Goal: Download file/media

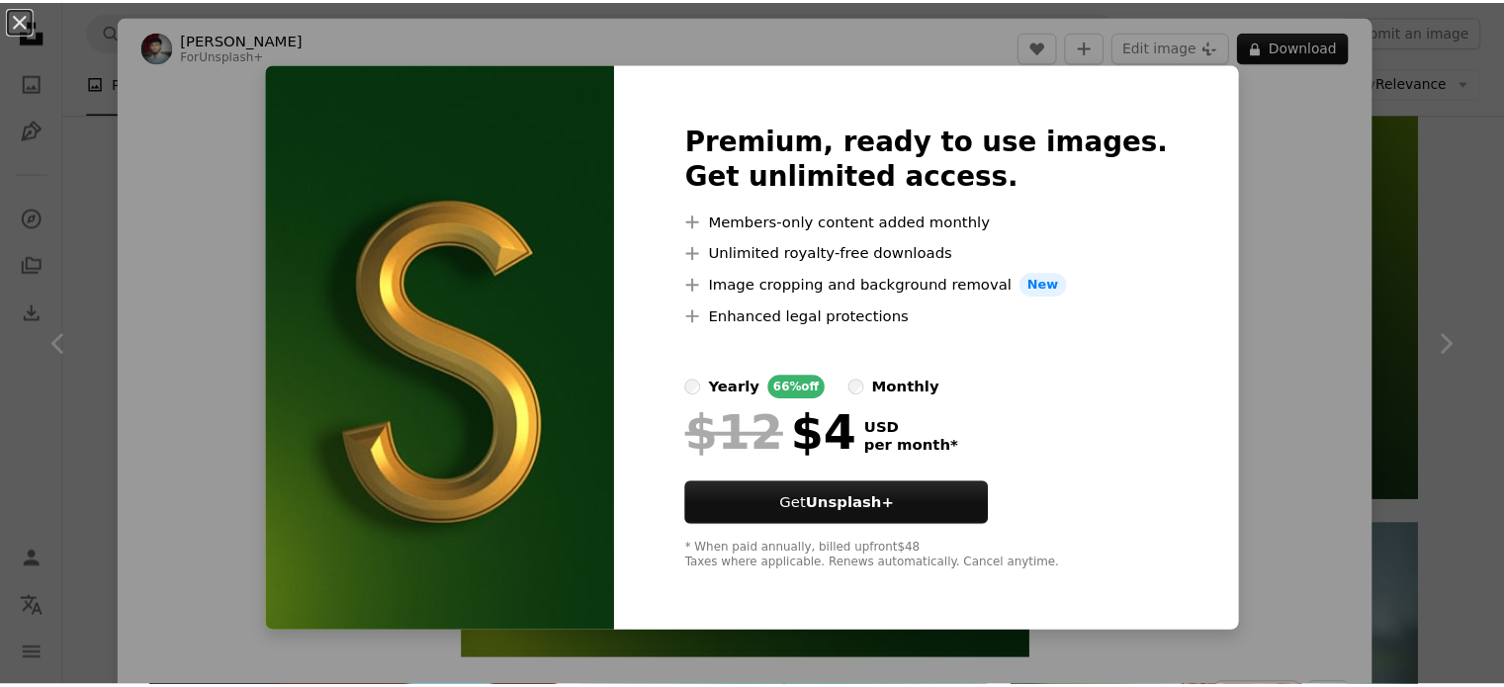
scroll to position [15125, 0]
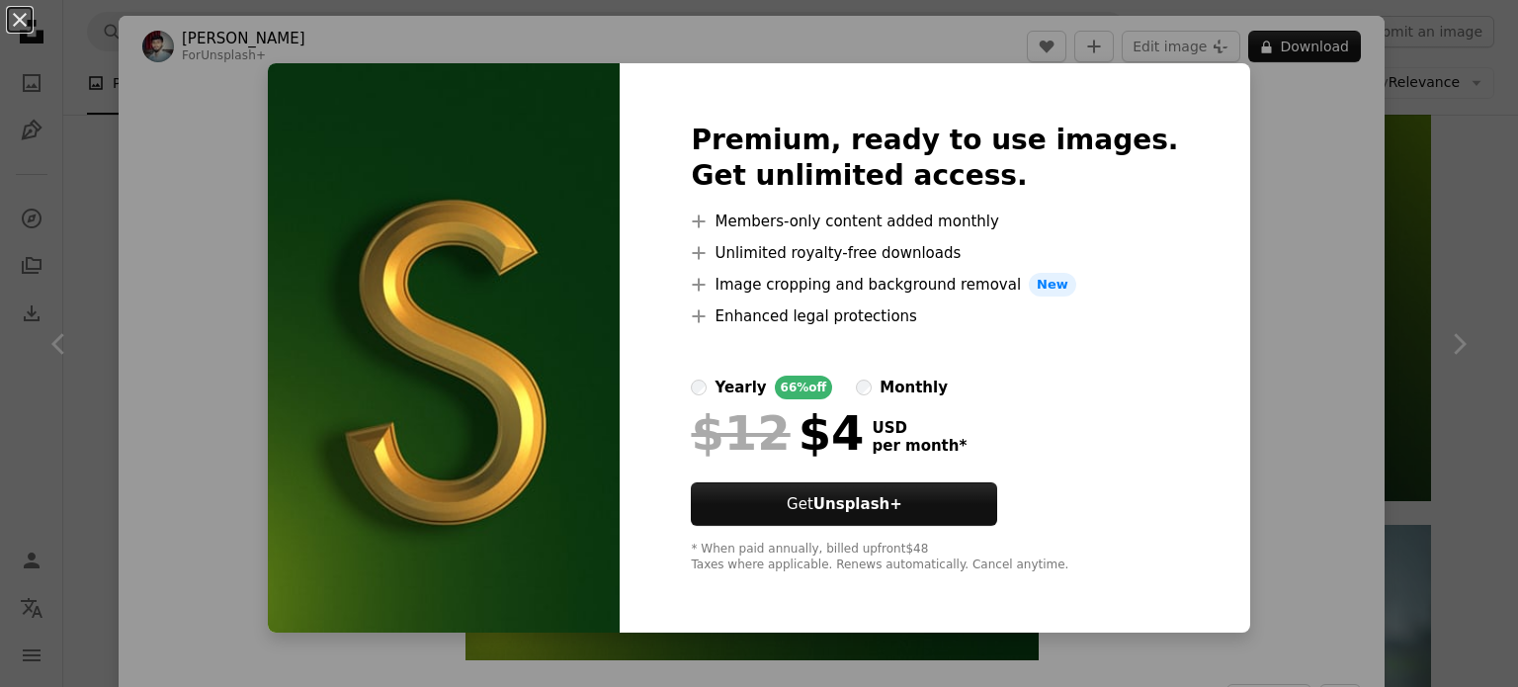
click at [1321, 149] on div "An X shape Premium, ready to use images. Get unlimited access. A plus sign Memb…" at bounding box center [759, 343] width 1518 height 687
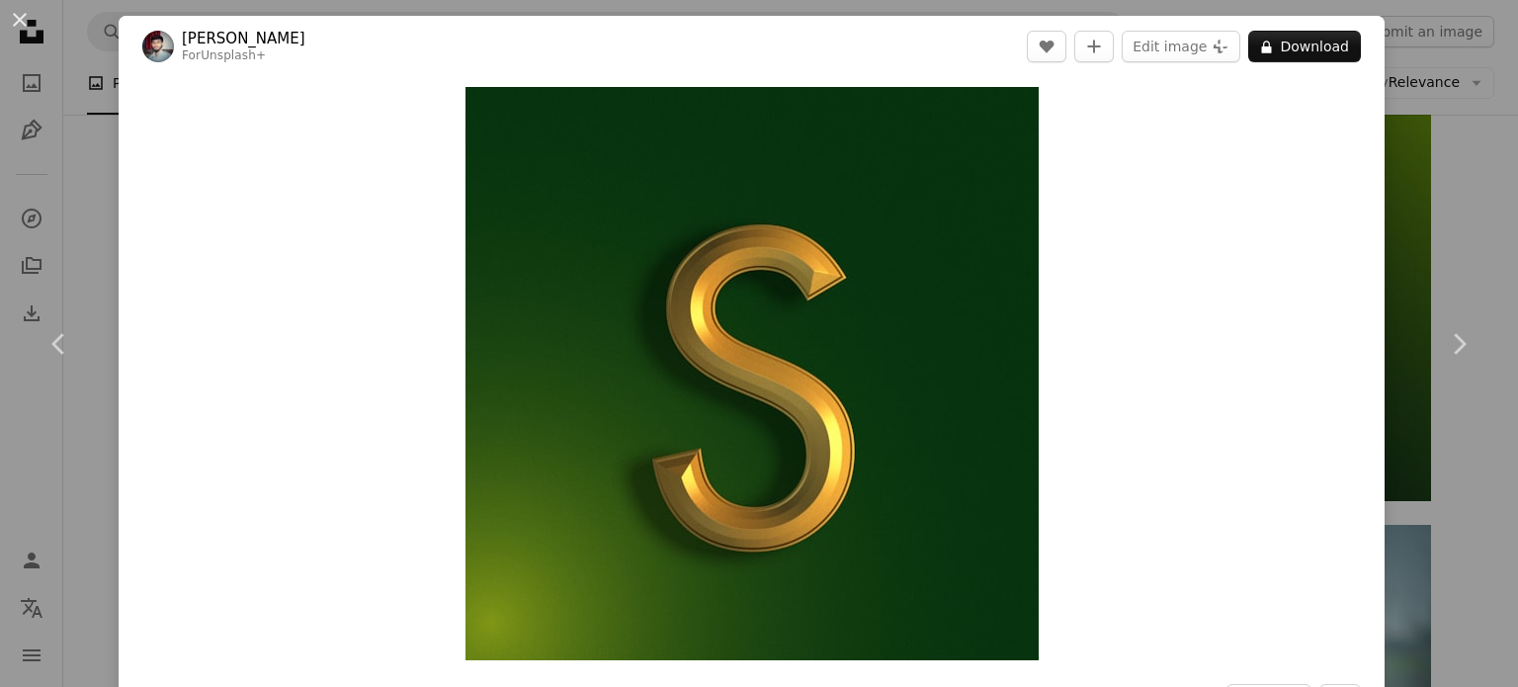
click at [26, 22] on button "An X shape" at bounding box center [20, 20] width 24 height 24
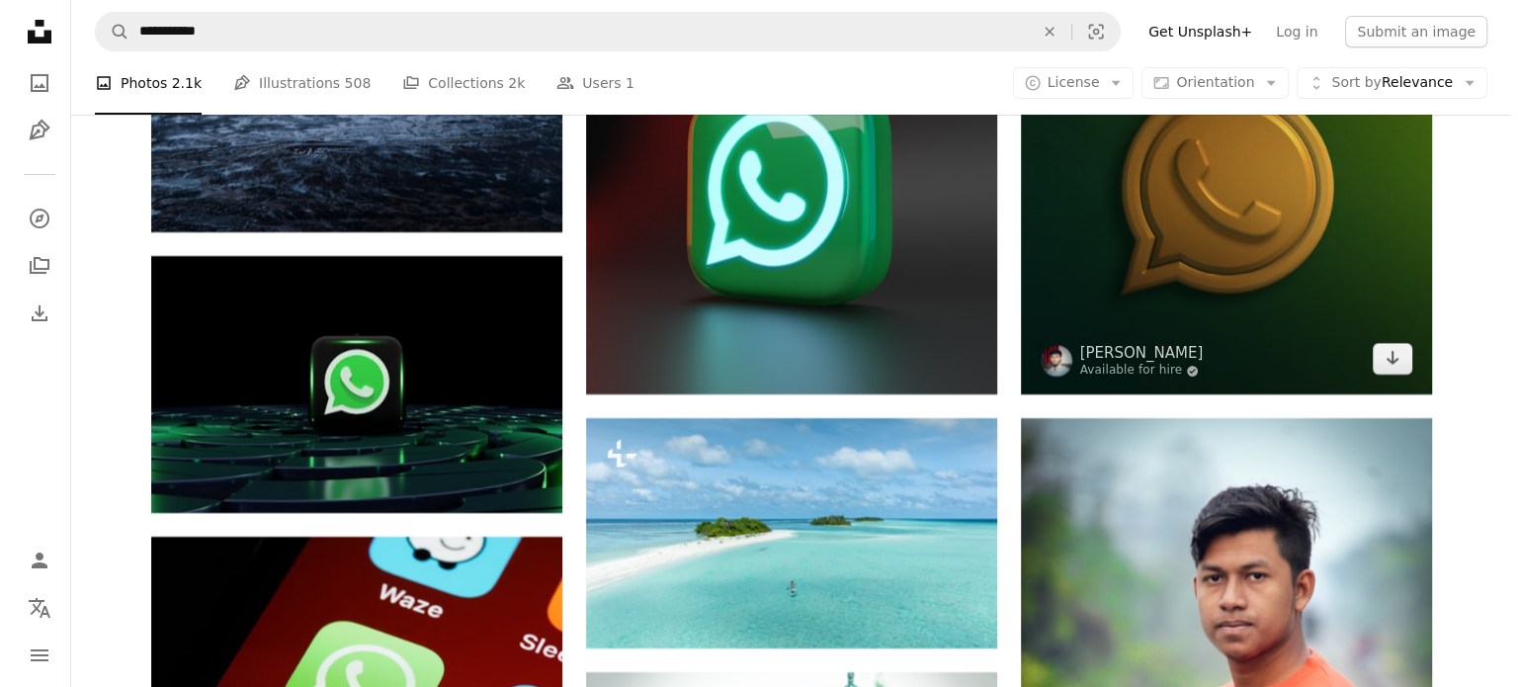
scroll to position [15224, 0]
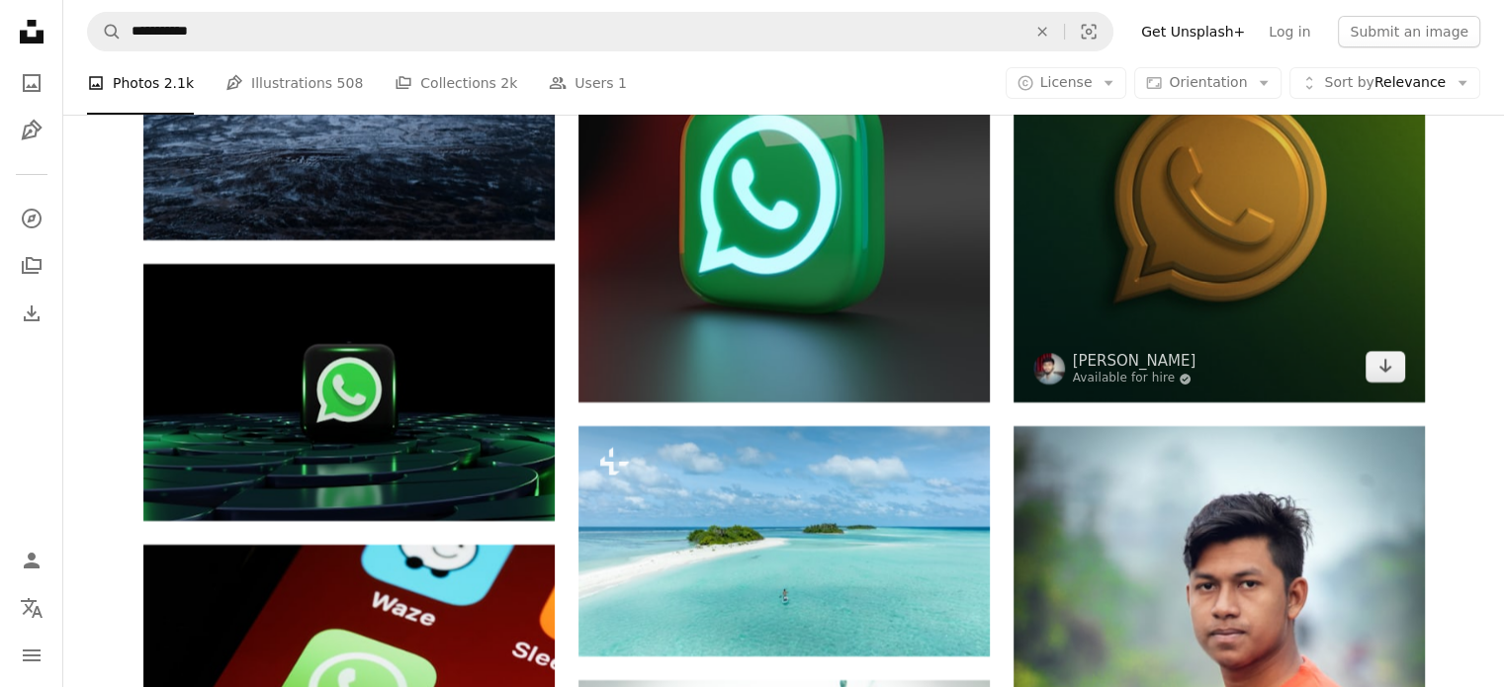
click at [1214, 247] on img at bounding box center [1218, 196] width 411 height 411
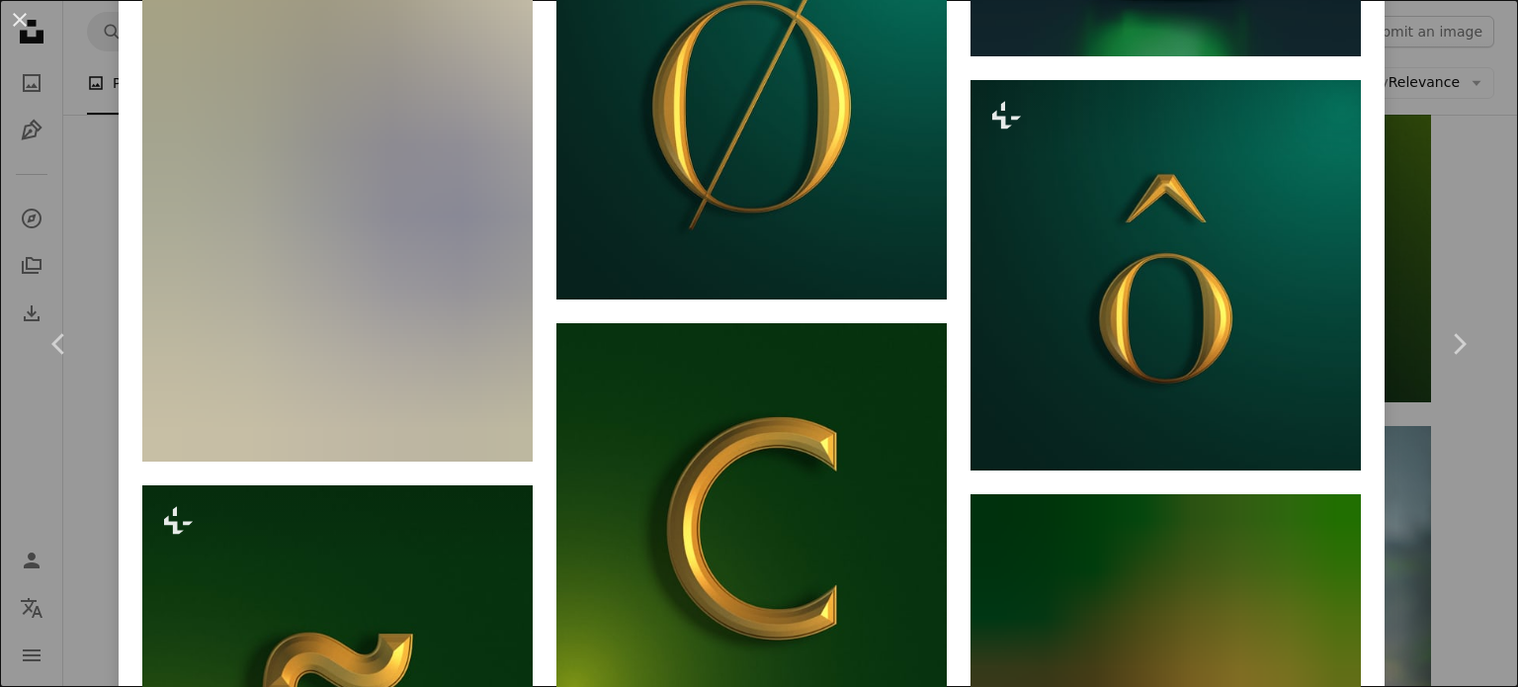
scroll to position [3559, 0]
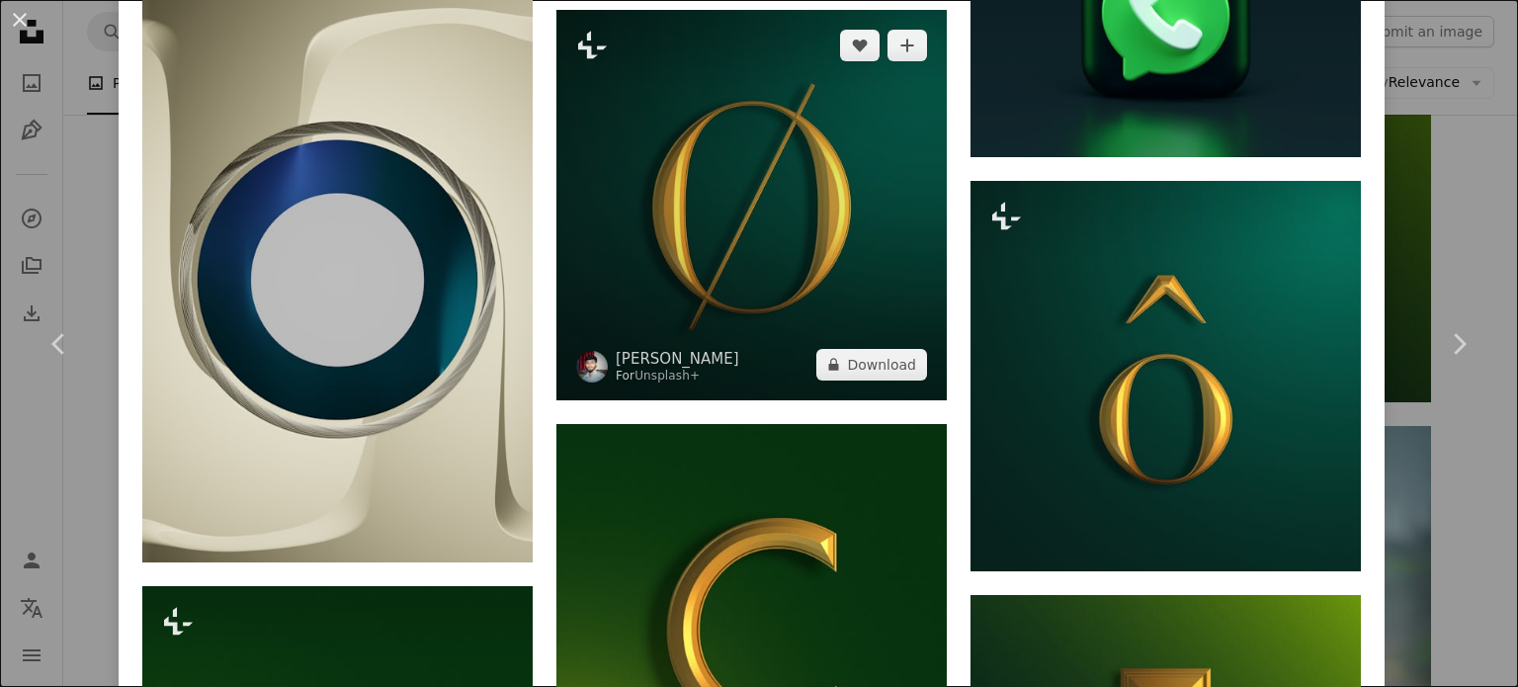
click at [782, 170] on img at bounding box center [752, 205] width 390 height 390
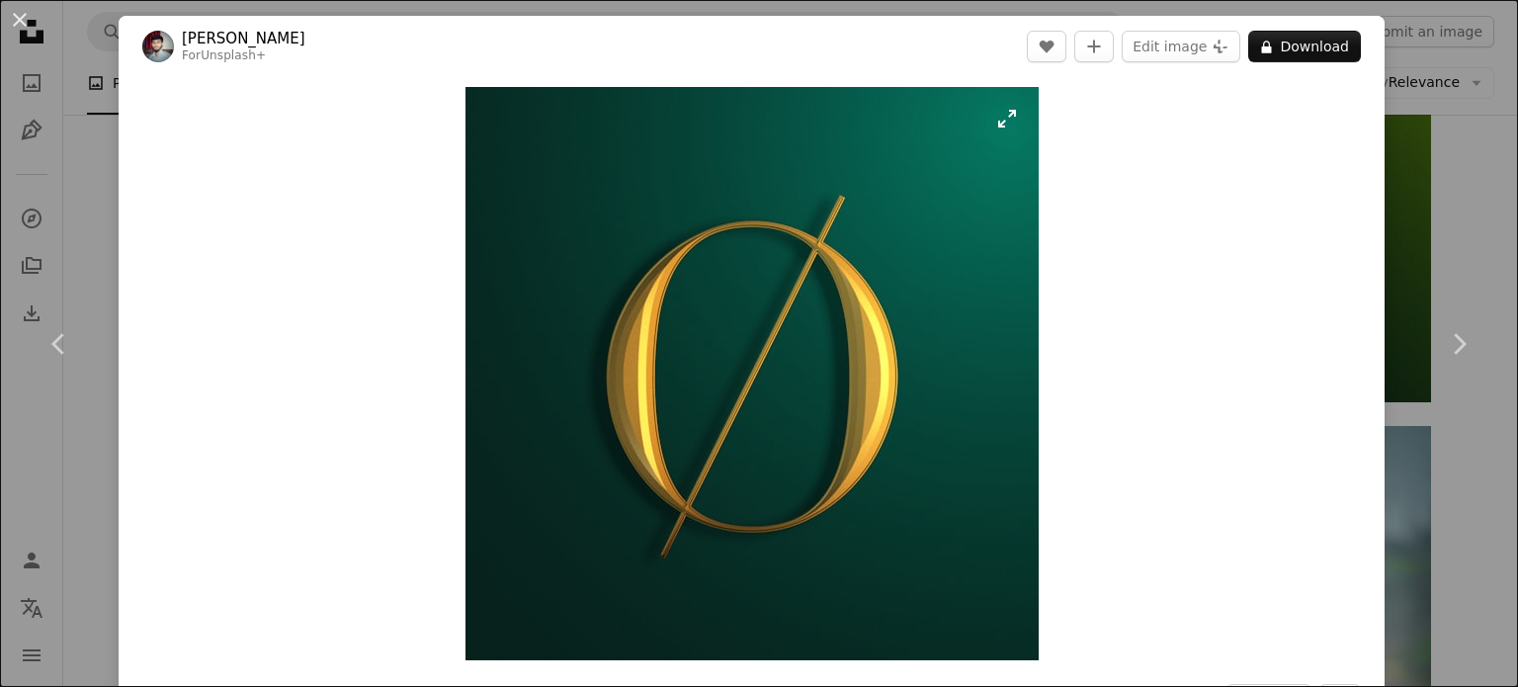
drag, startPoint x: 786, startPoint y: 173, endPoint x: 1000, endPoint y: 106, distance: 224.8
click at [1000, 106] on img "Zoom in on this image" at bounding box center [752, 373] width 573 height 573
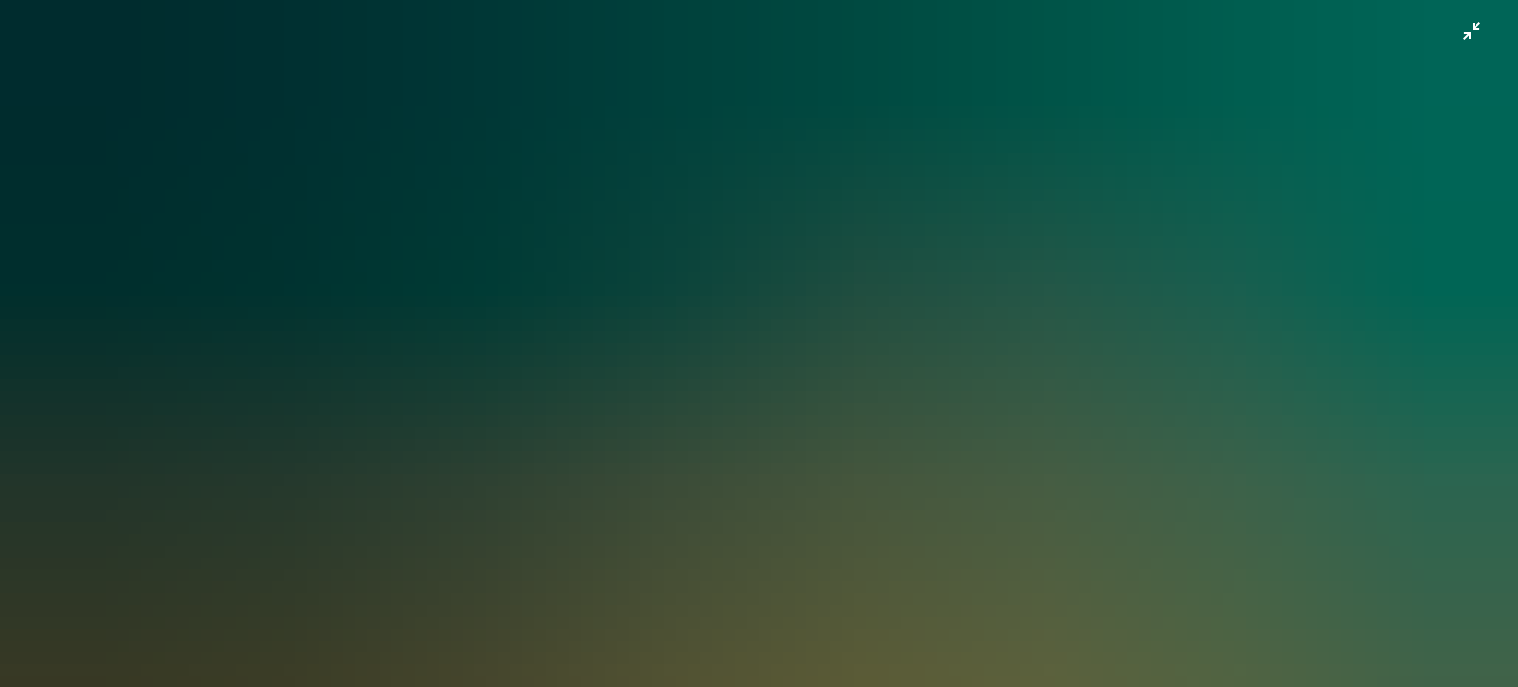
scroll to position [401, 0]
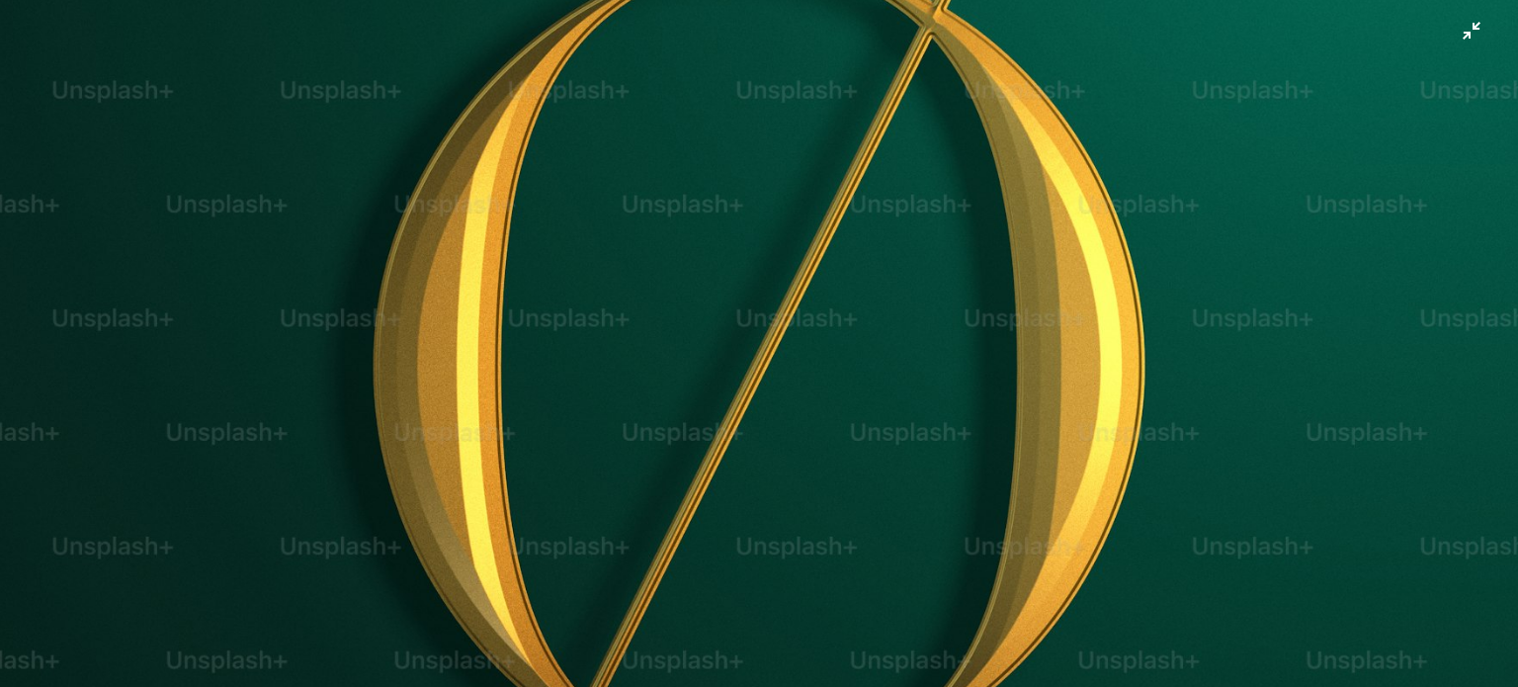
click at [945, 205] on img "Zoom out on this image" at bounding box center [759, 358] width 1520 height 1520
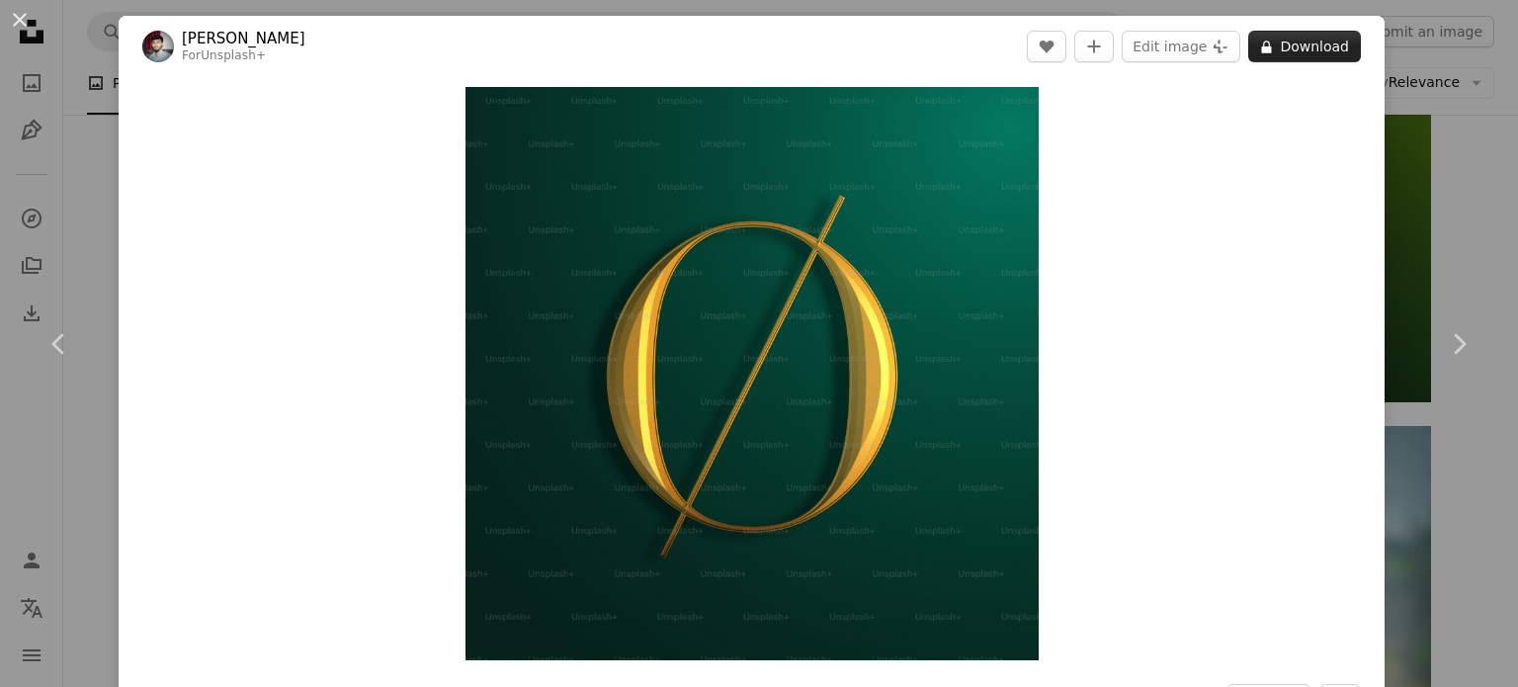
click at [1305, 57] on button "A lock Download" at bounding box center [1305, 47] width 113 height 32
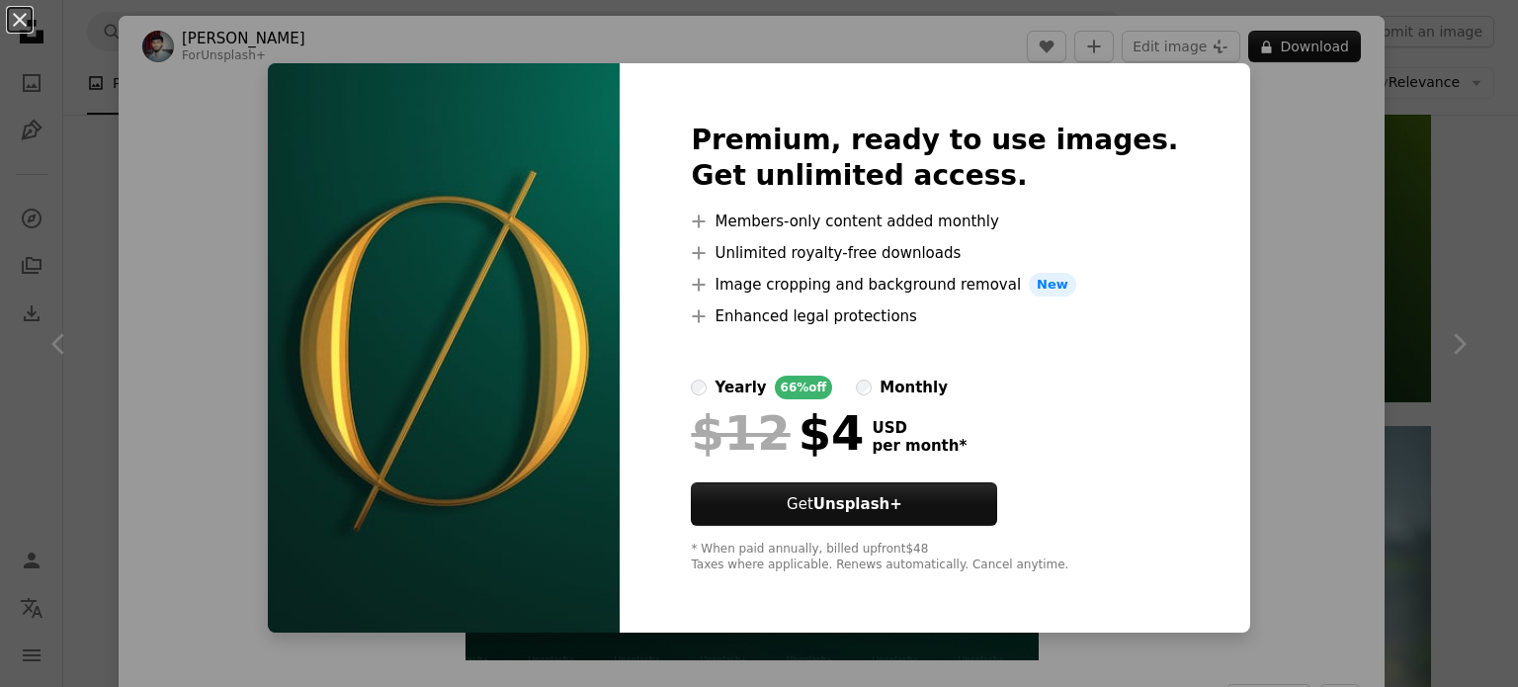
click at [248, 137] on div "An X shape Premium, ready to use images. Get unlimited access. A plus sign Memb…" at bounding box center [759, 343] width 1518 height 687
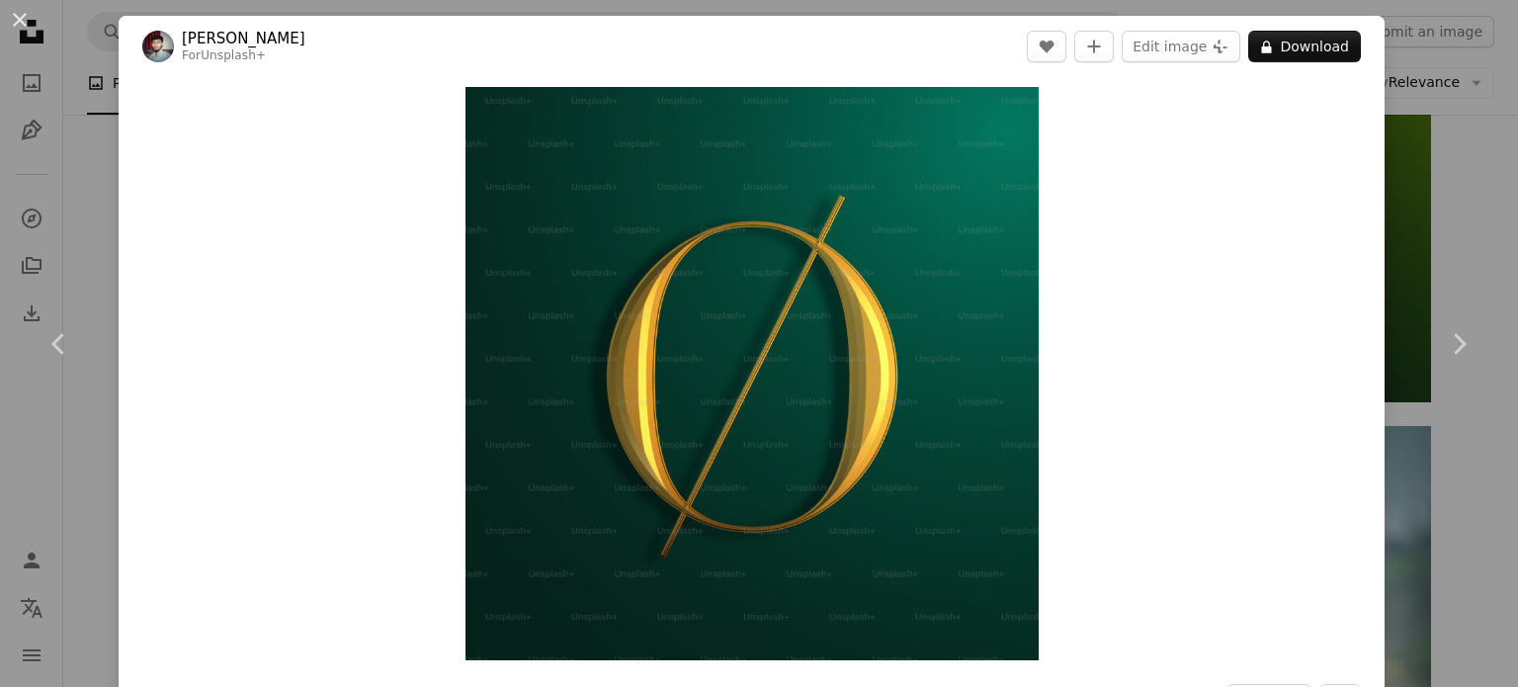
click at [23, 21] on button "An X shape" at bounding box center [20, 20] width 24 height 24
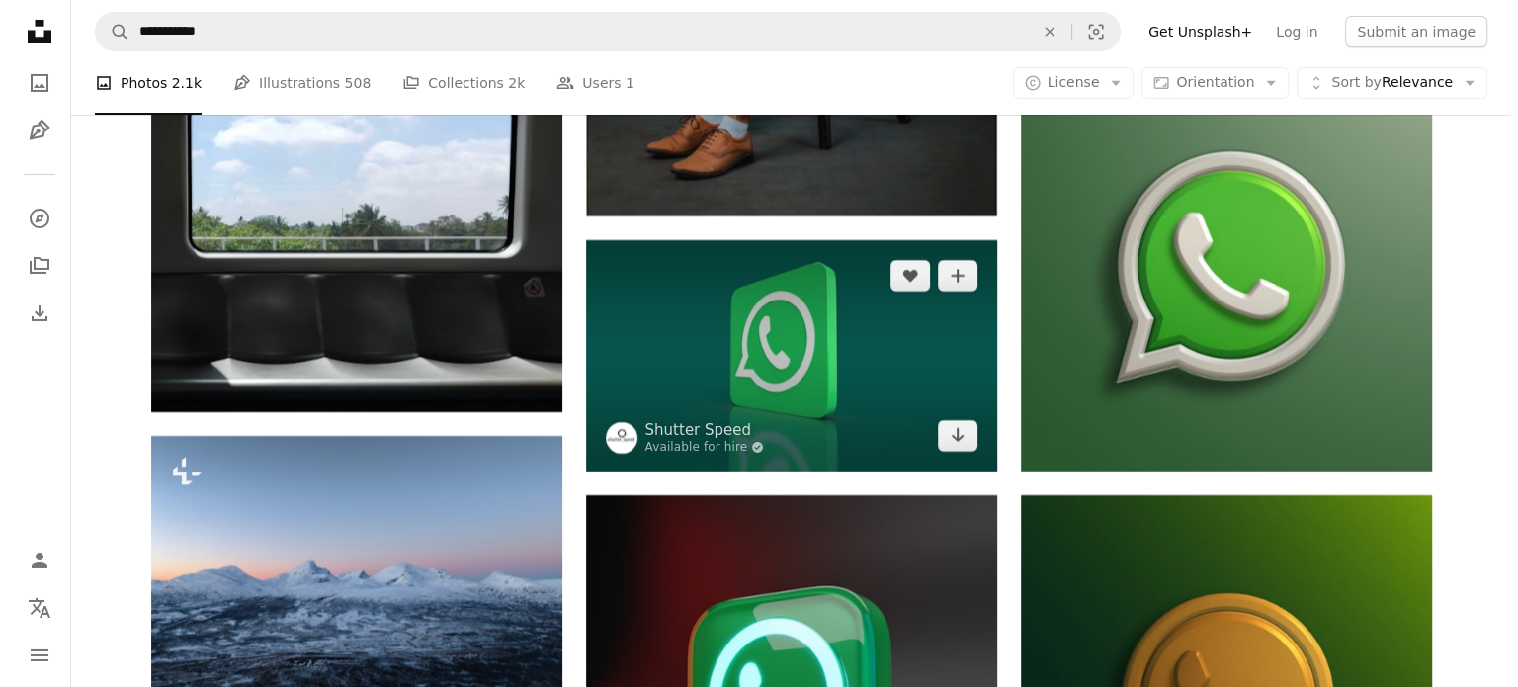
scroll to position [14730, 0]
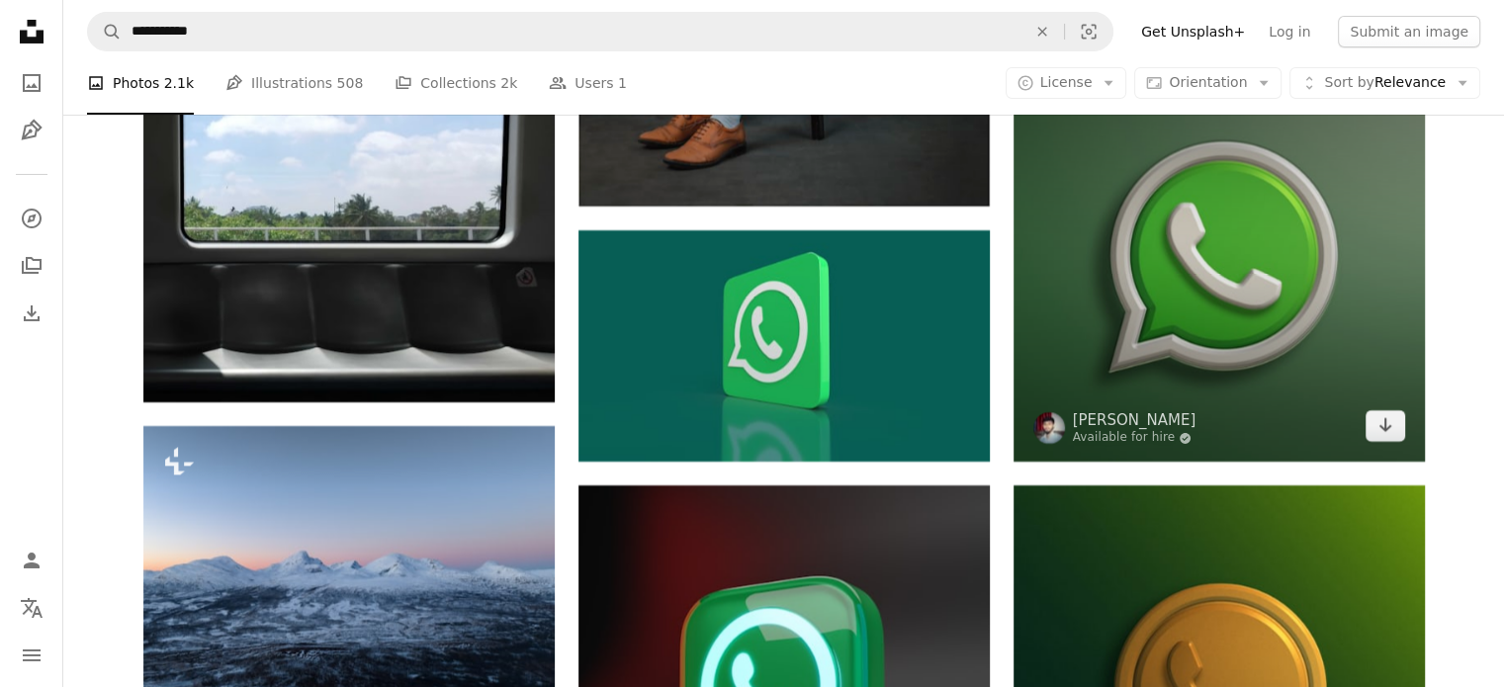
click at [1115, 293] on img at bounding box center [1218, 255] width 411 height 411
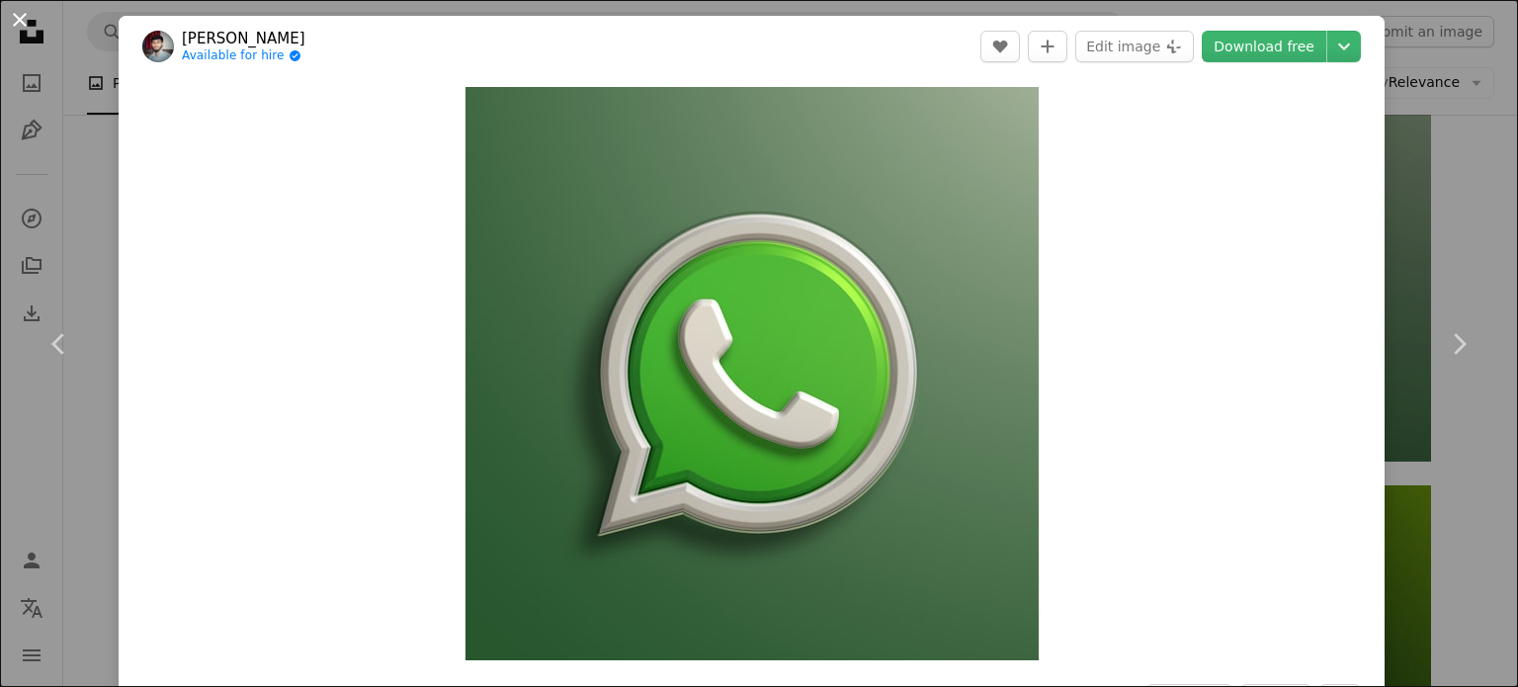
click at [18, 19] on button "An X shape" at bounding box center [20, 20] width 24 height 24
